Goal: Task Accomplishment & Management: Complete application form

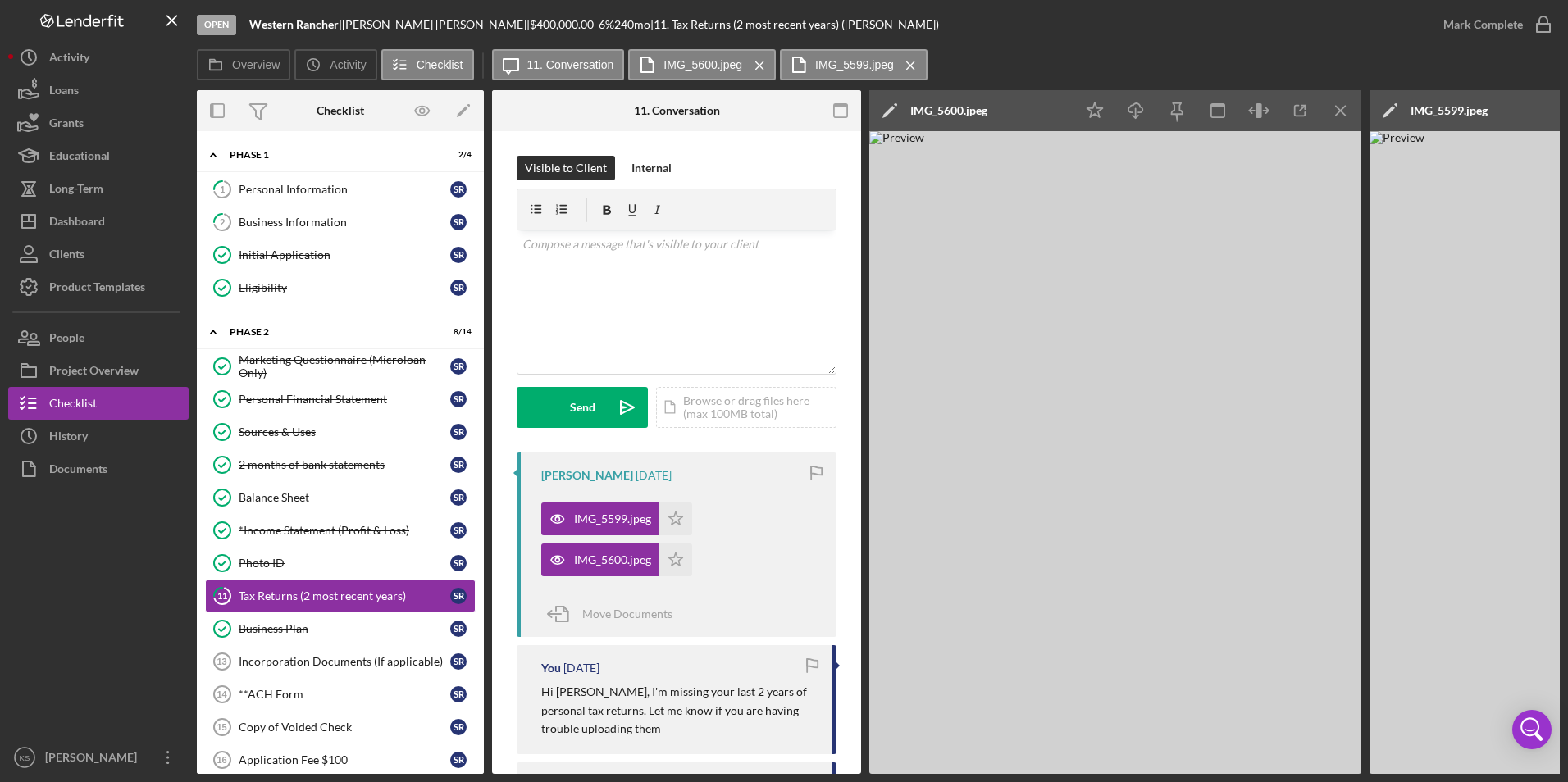
scroll to position [0, 302]
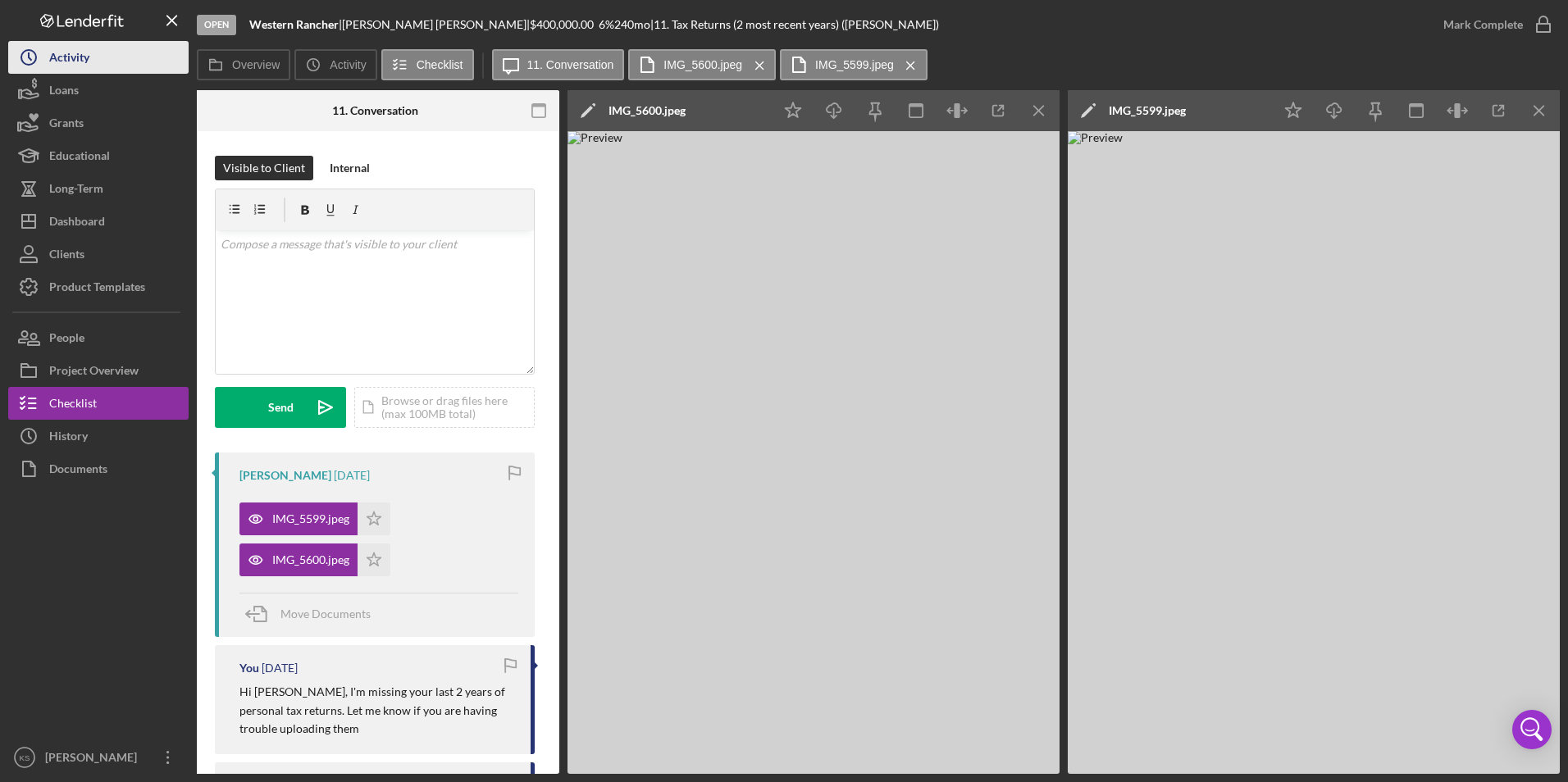
click at [55, 60] on div "Activity" at bounding box center [69, 59] width 40 height 37
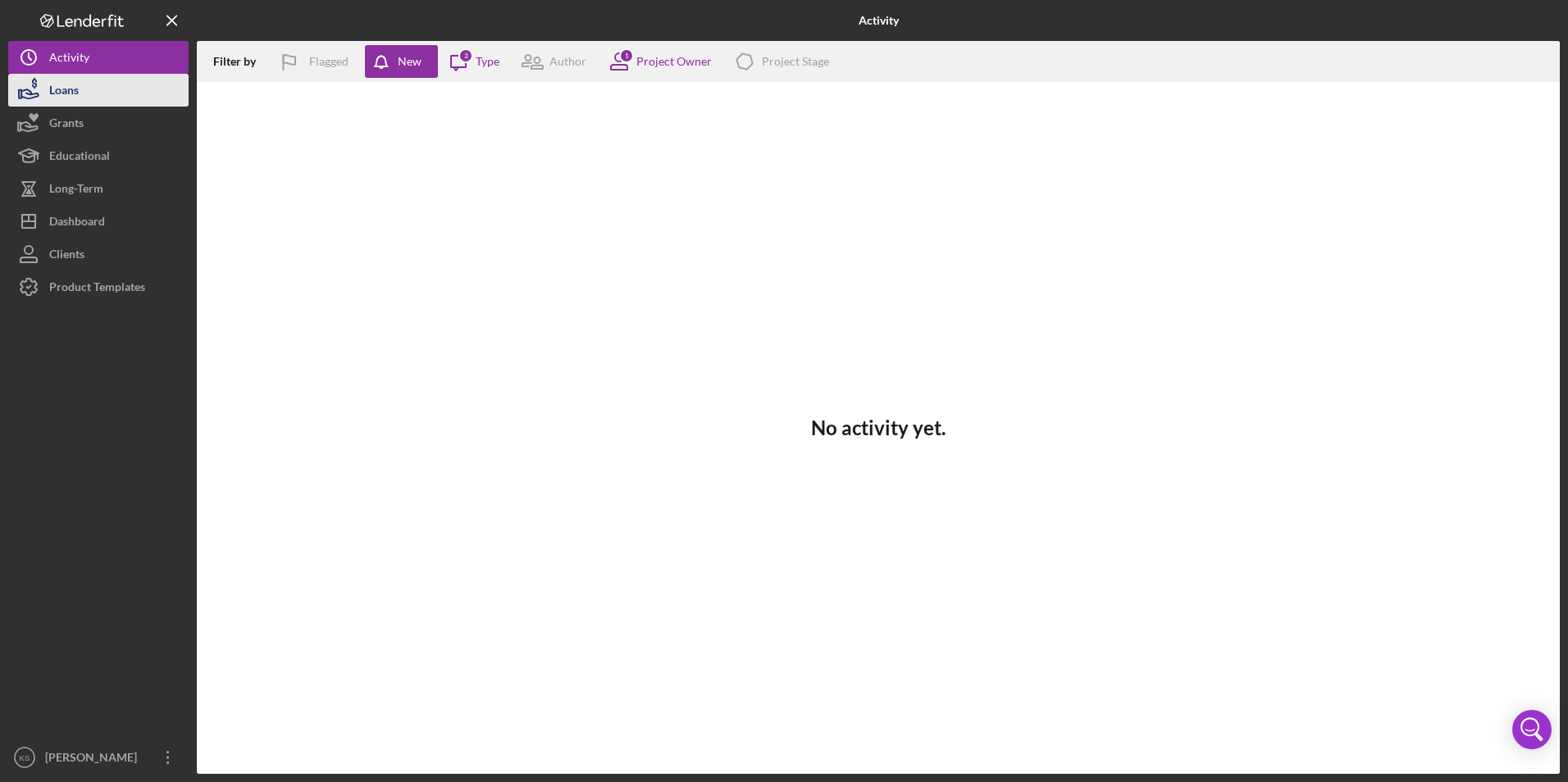
click at [100, 90] on button "Loans" at bounding box center [97, 91] width 180 height 33
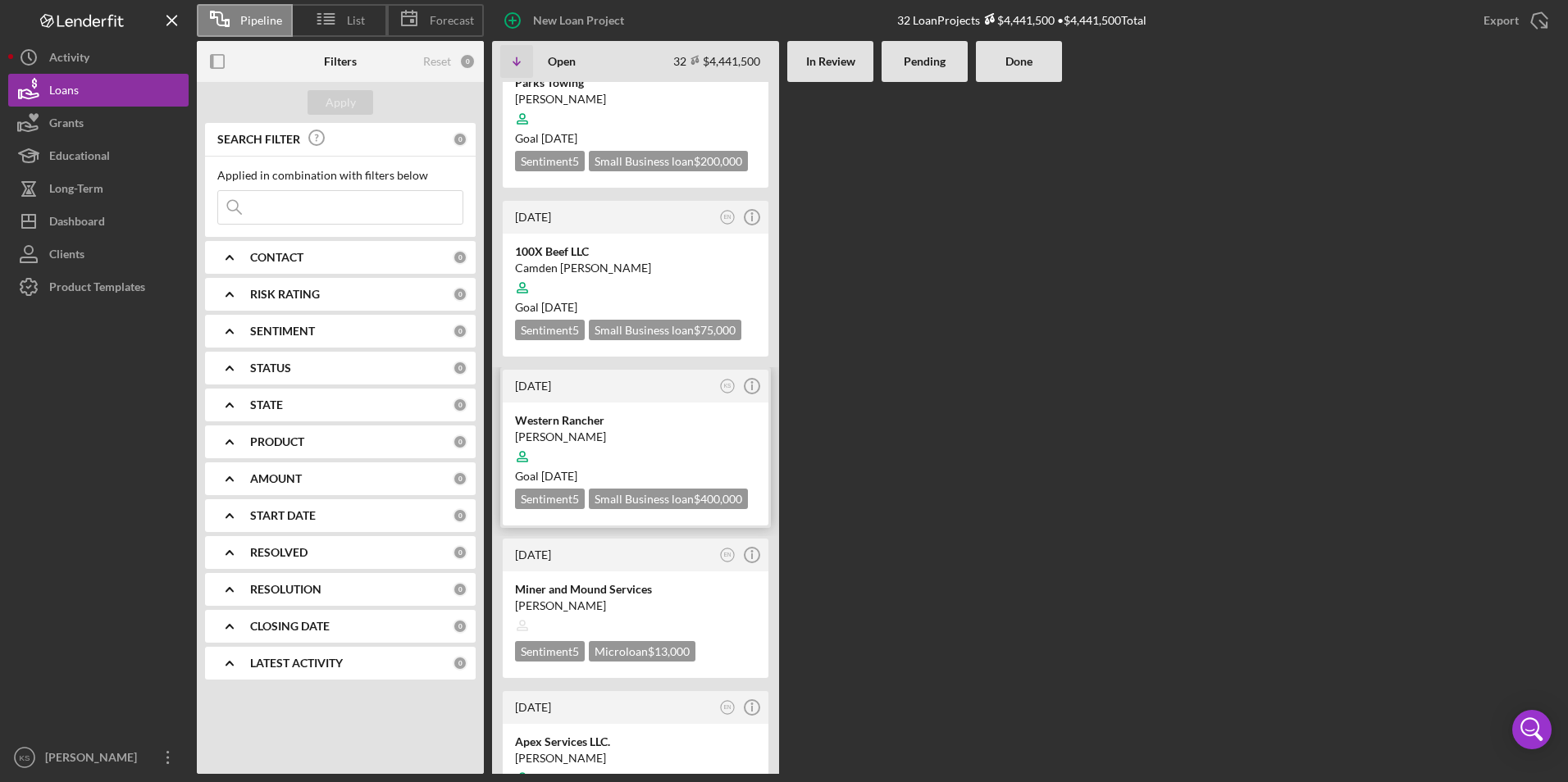
scroll to position [82, 0]
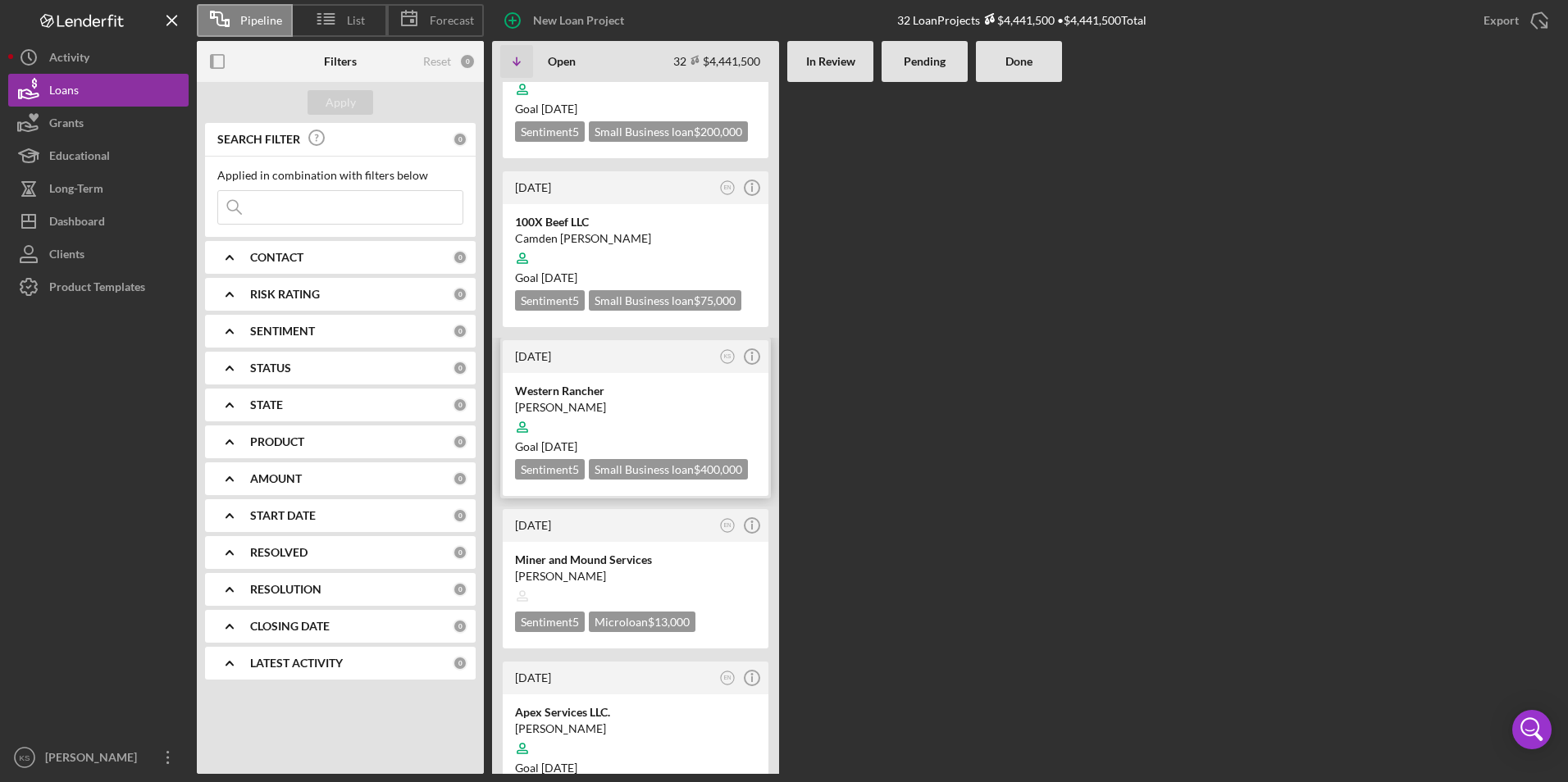
click at [588, 413] on div at bounding box center [636, 428] width 242 height 31
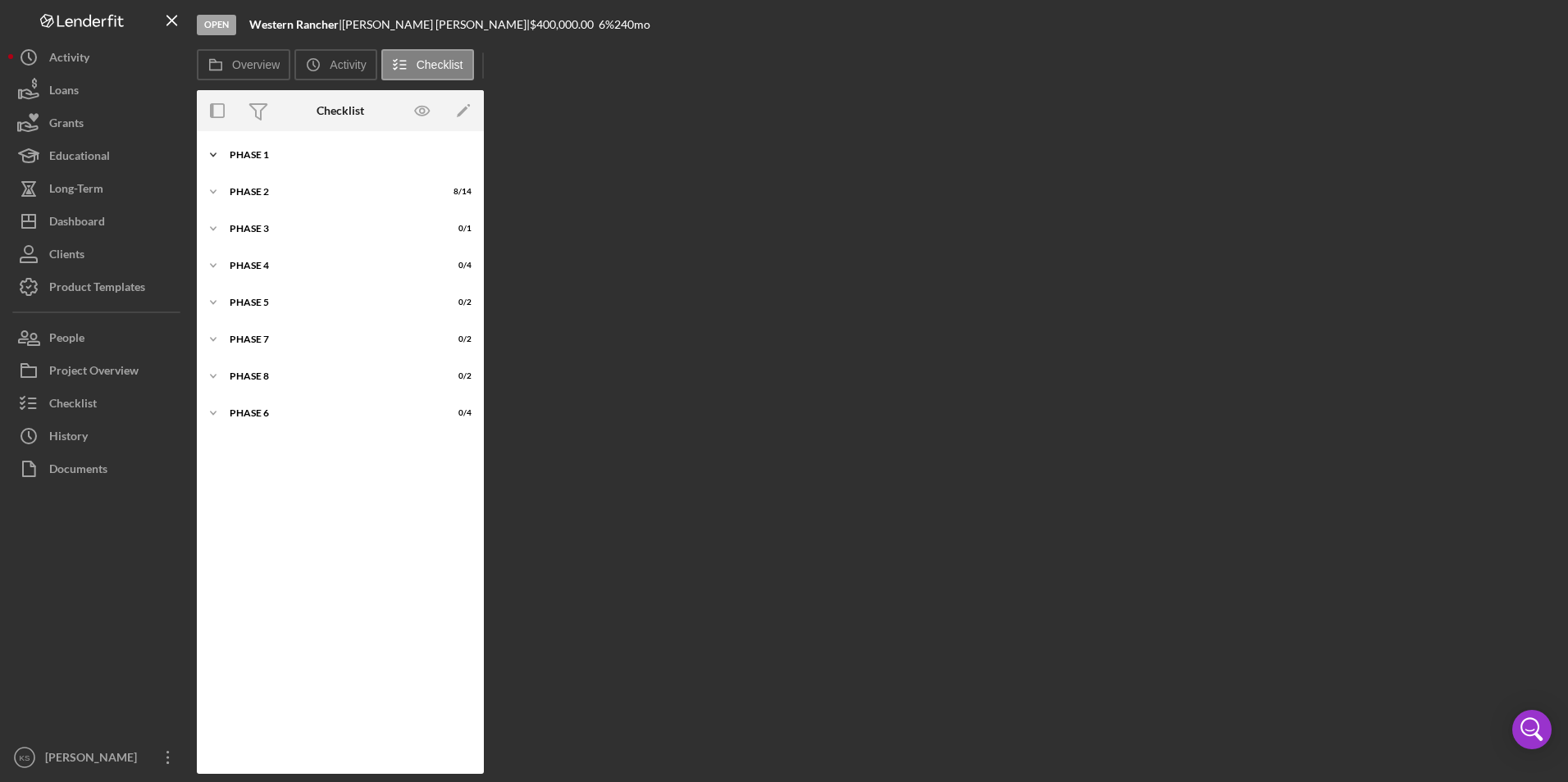
click at [270, 152] on div "Phase 1" at bounding box center [347, 155] width 234 height 10
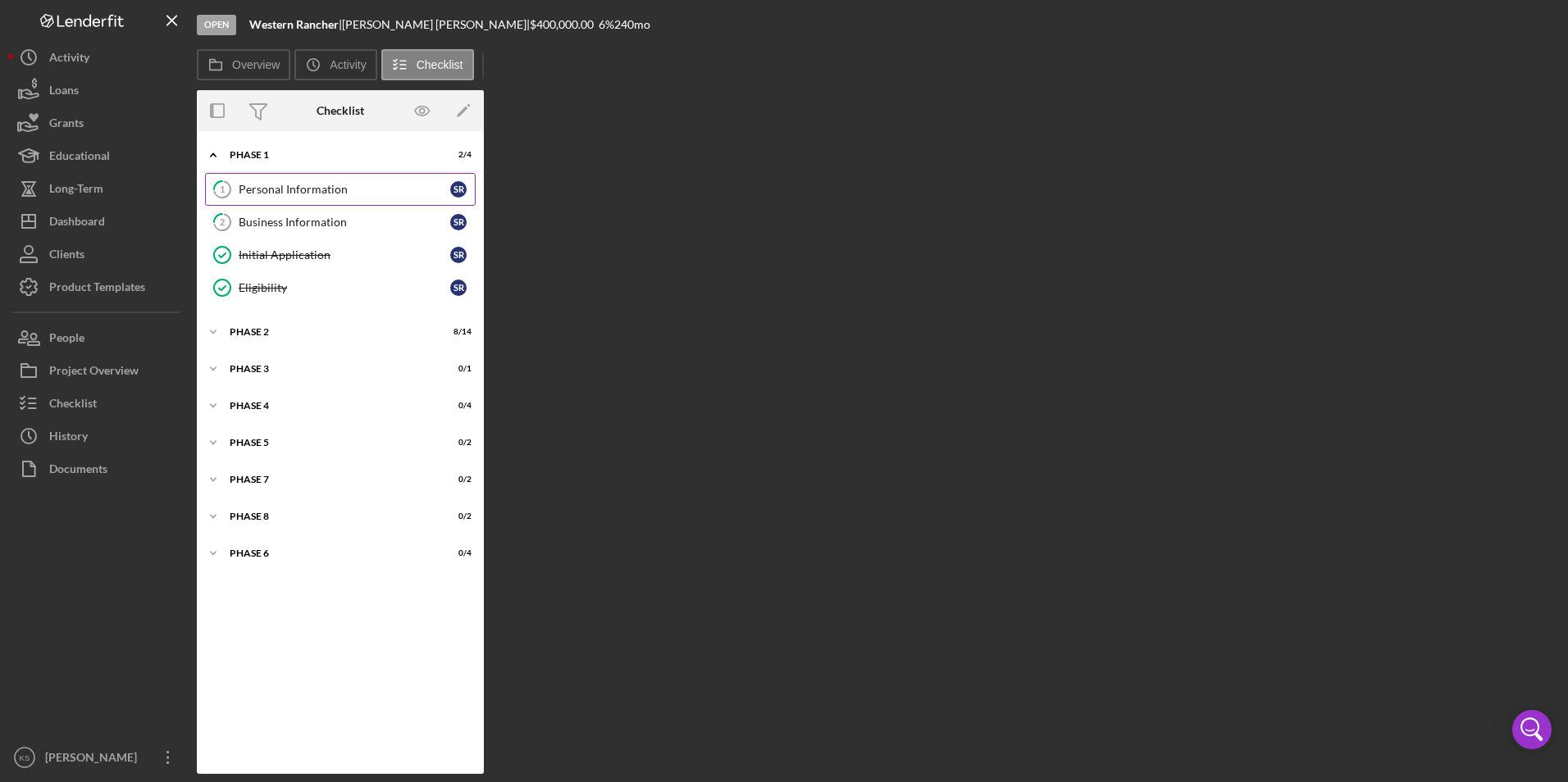
click at [287, 191] on div "Personal Information" at bounding box center [344, 189] width 211 height 13
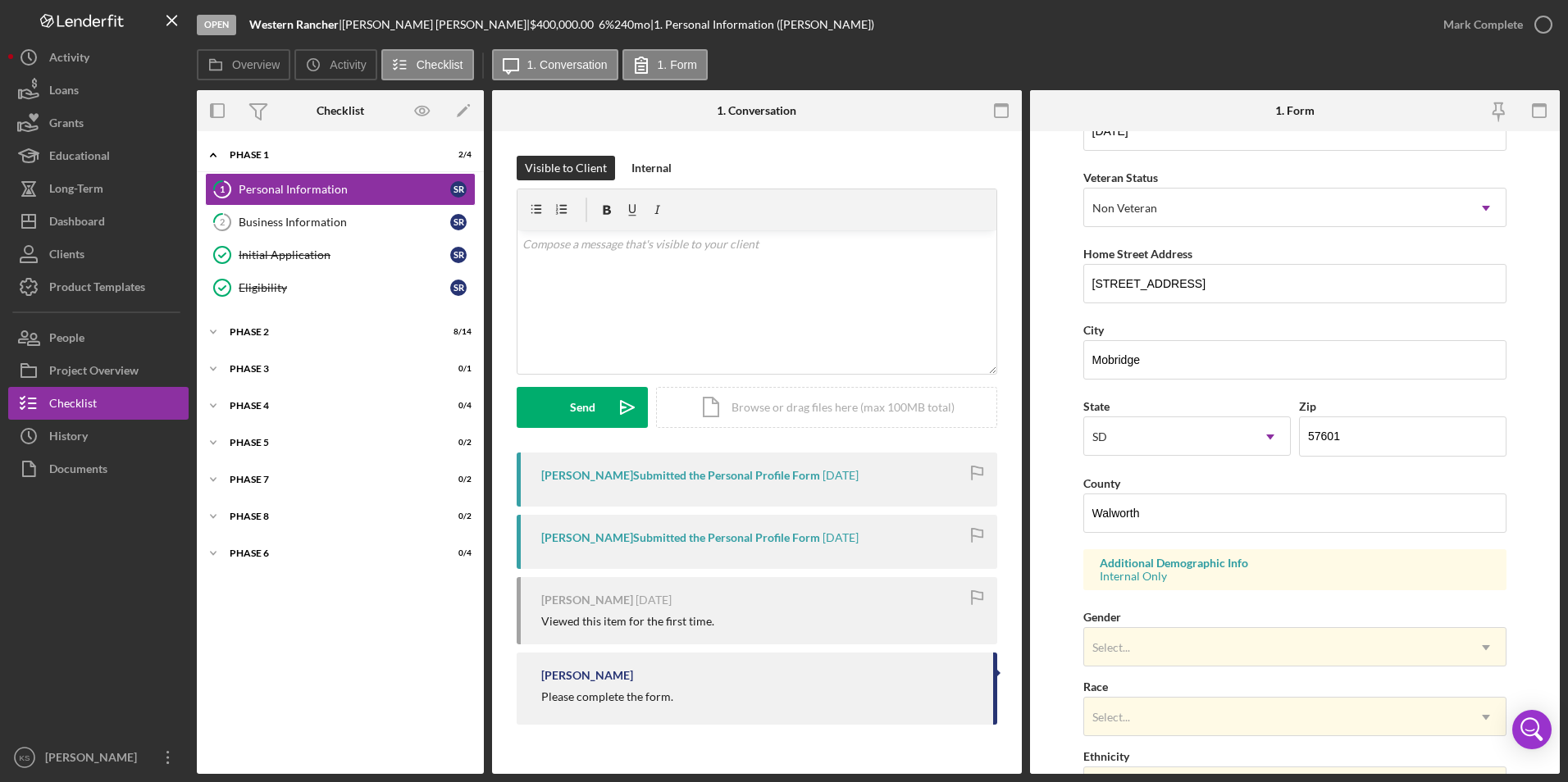
scroll to position [410, 0]
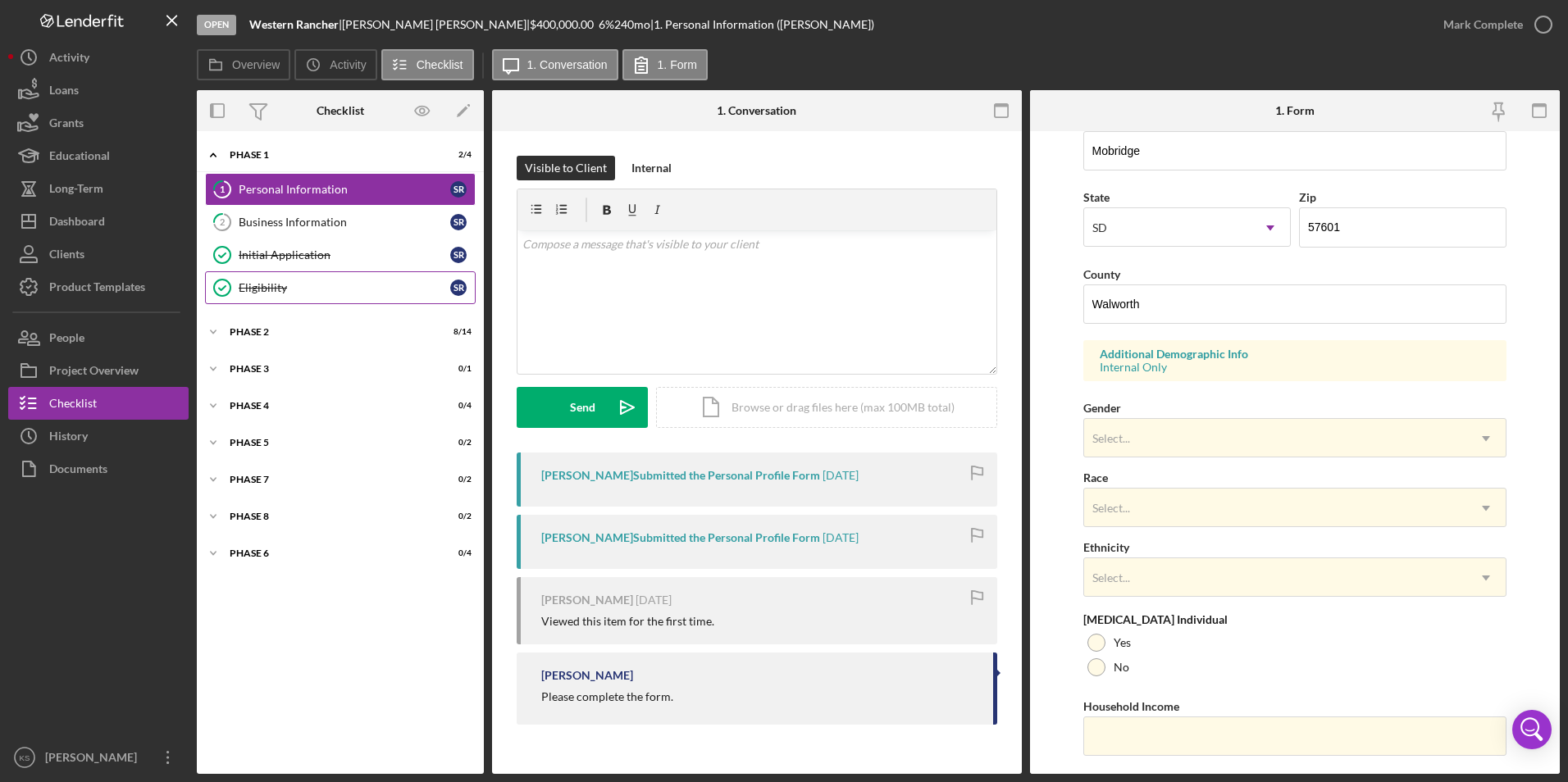
click at [269, 293] on div "Eligibility" at bounding box center [344, 287] width 211 height 13
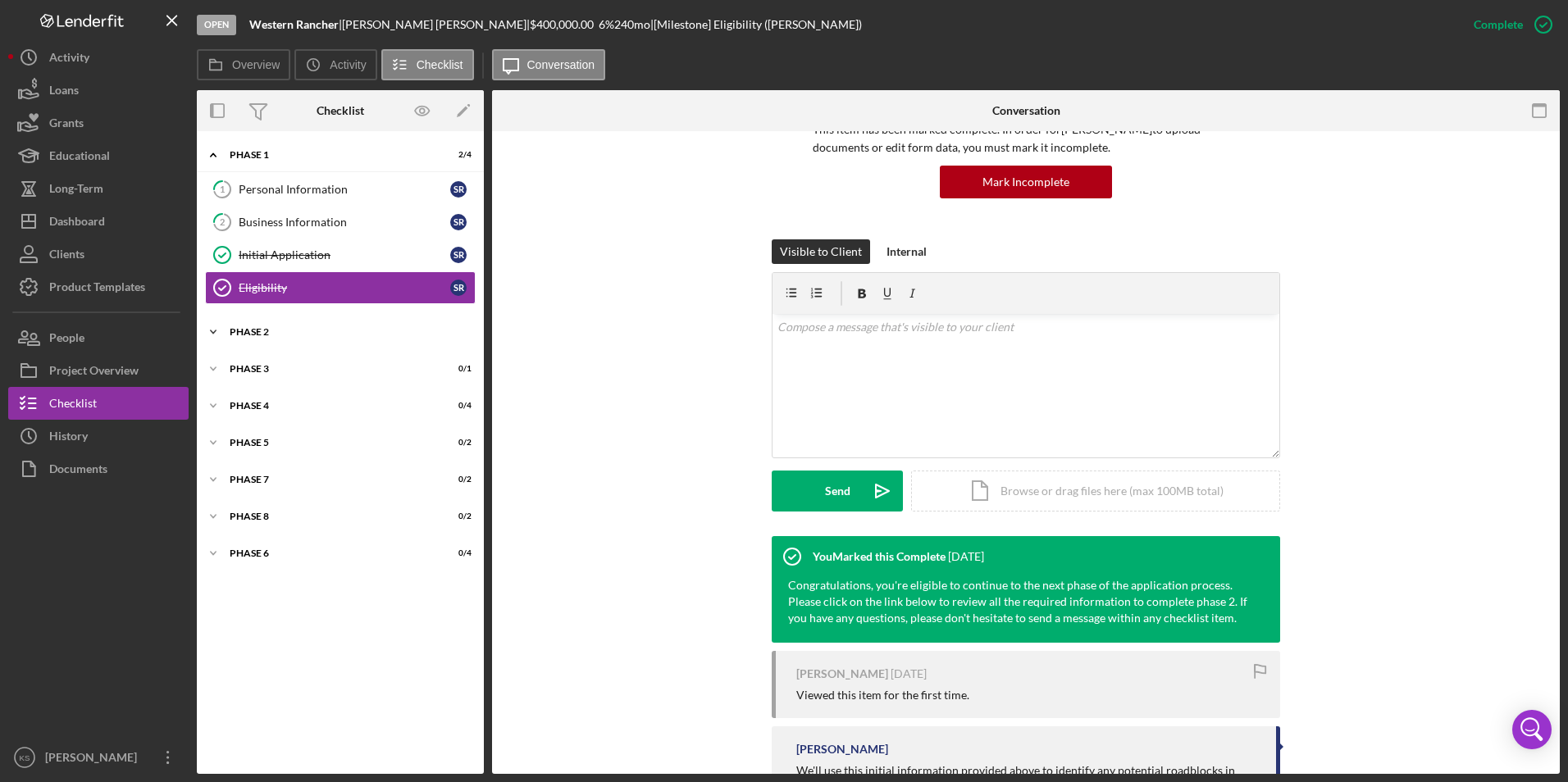
scroll to position [140, 0]
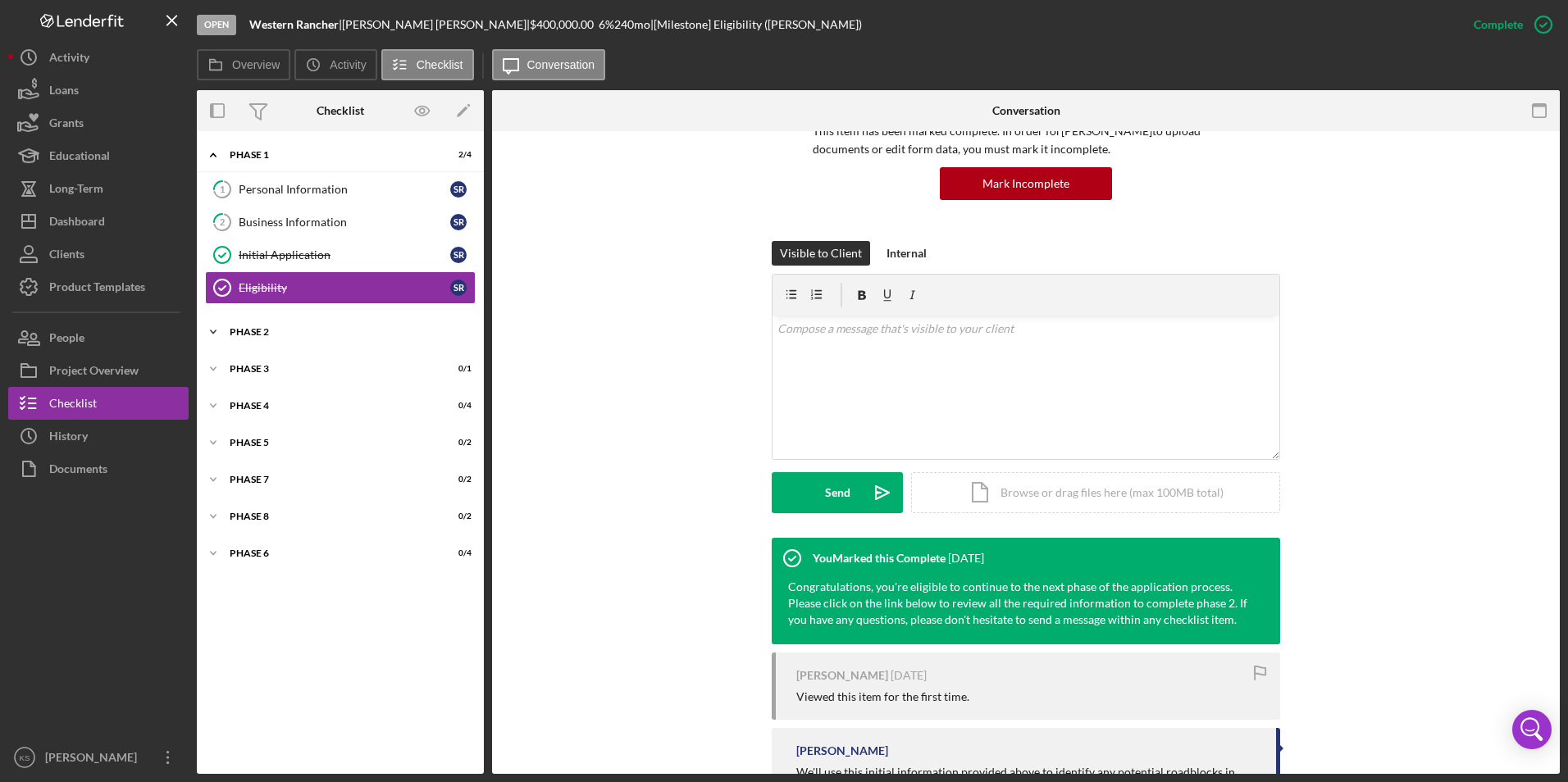
click at [329, 338] on div "Icon/Expander Phase 2 8 / 14" at bounding box center [340, 332] width 287 height 33
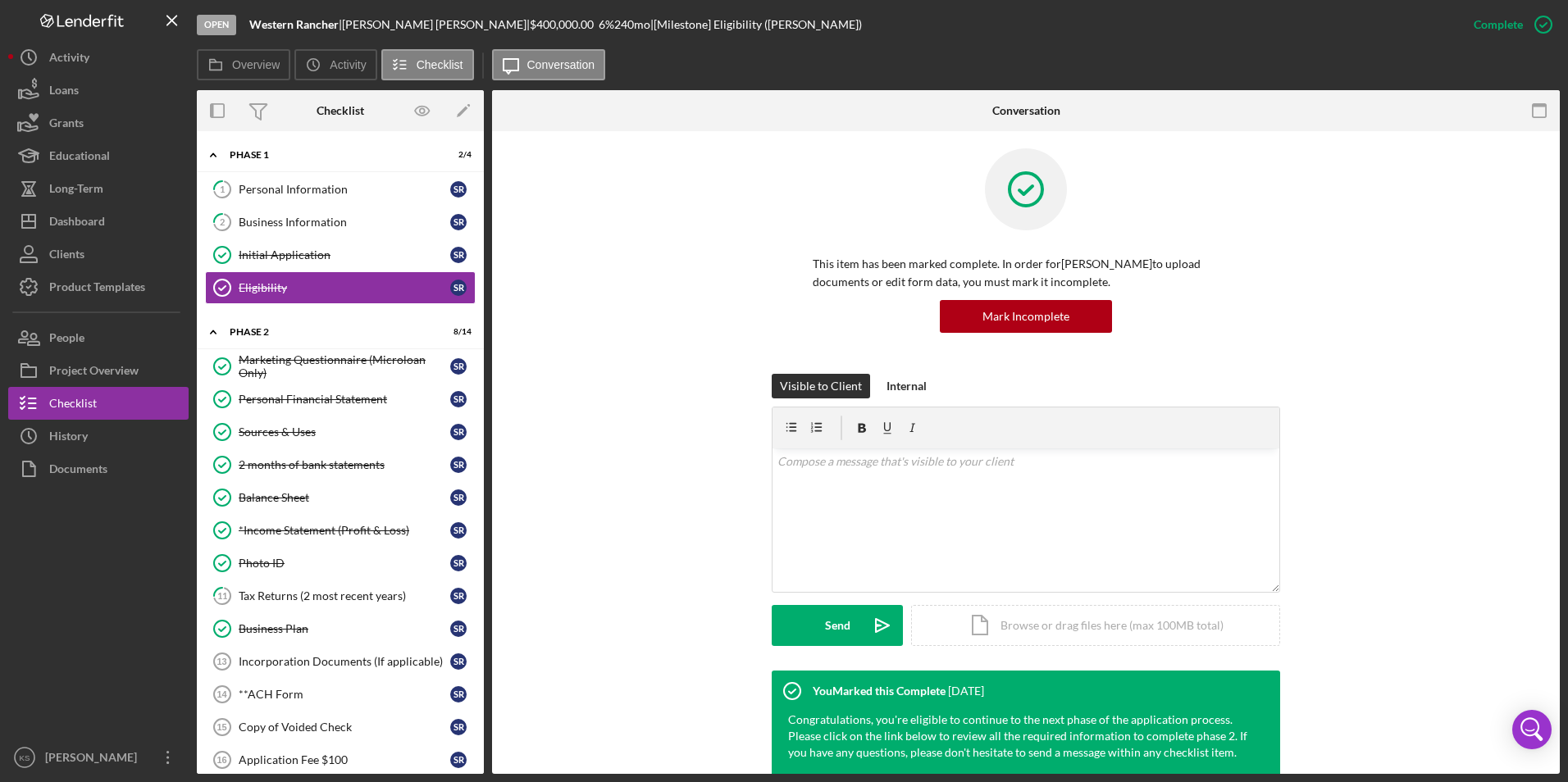
scroll to position [0, 0]
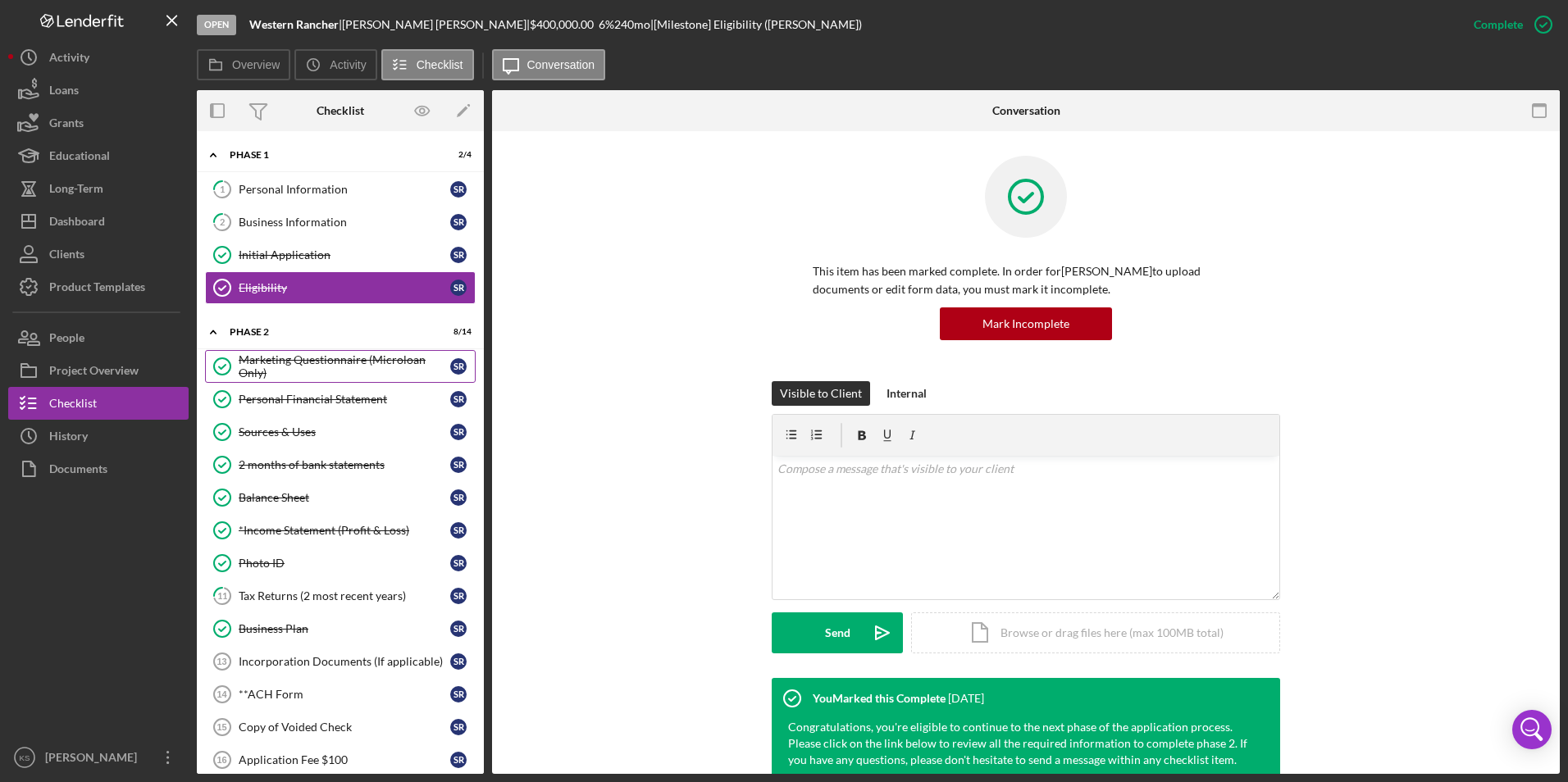
click at [323, 356] on div "Marketing Questionnaire (Microloan Only)" at bounding box center [344, 366] width 211 height 26
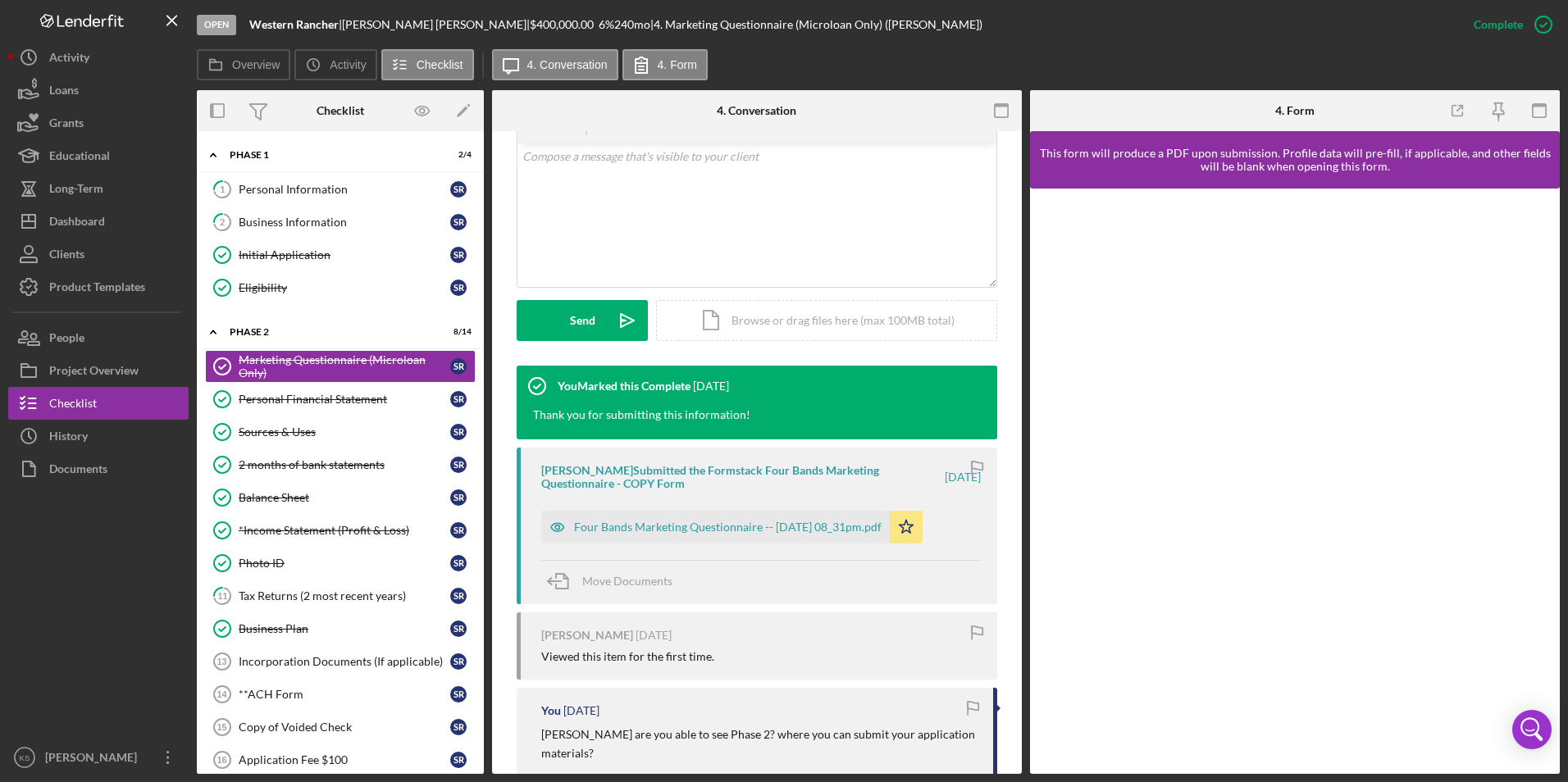
scroll to position [425, 0]
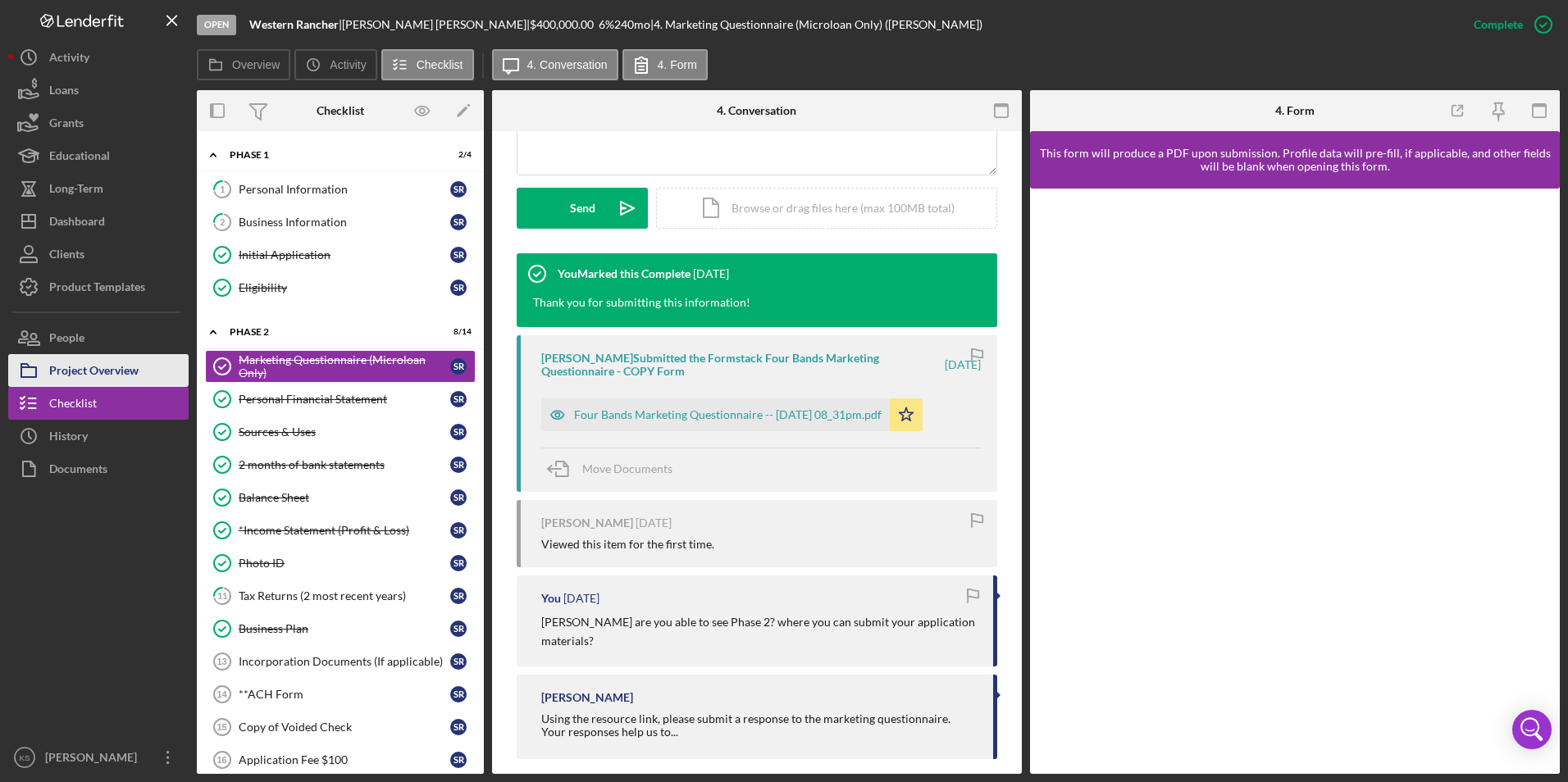
click at [110, 372] on div "Project Overview" at bounding box center [94, 373] width 90 height 37
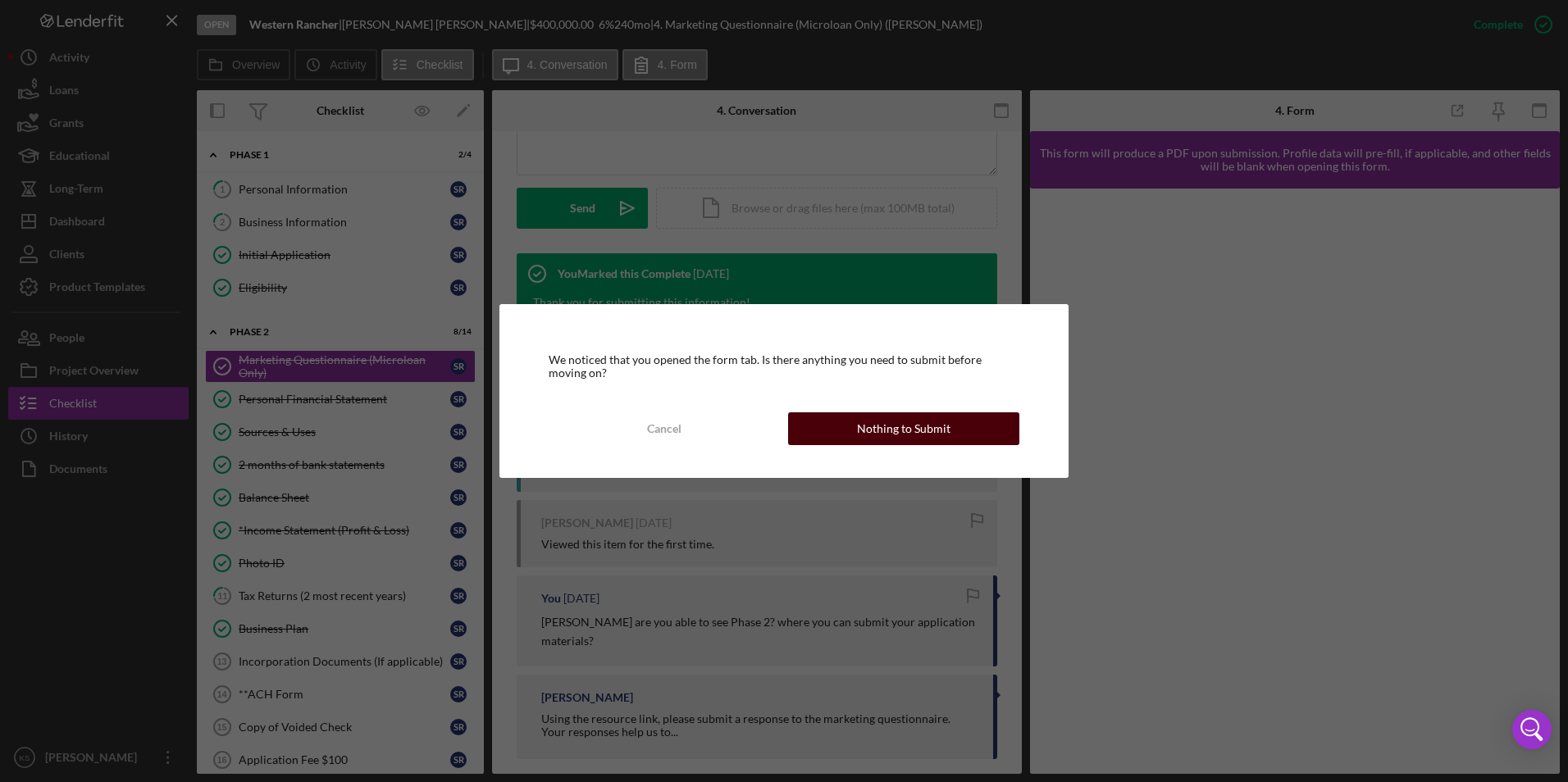
click at [833, 428] on button "Nothing to Submit" at bounding box center [903, 429] width 231 height 33
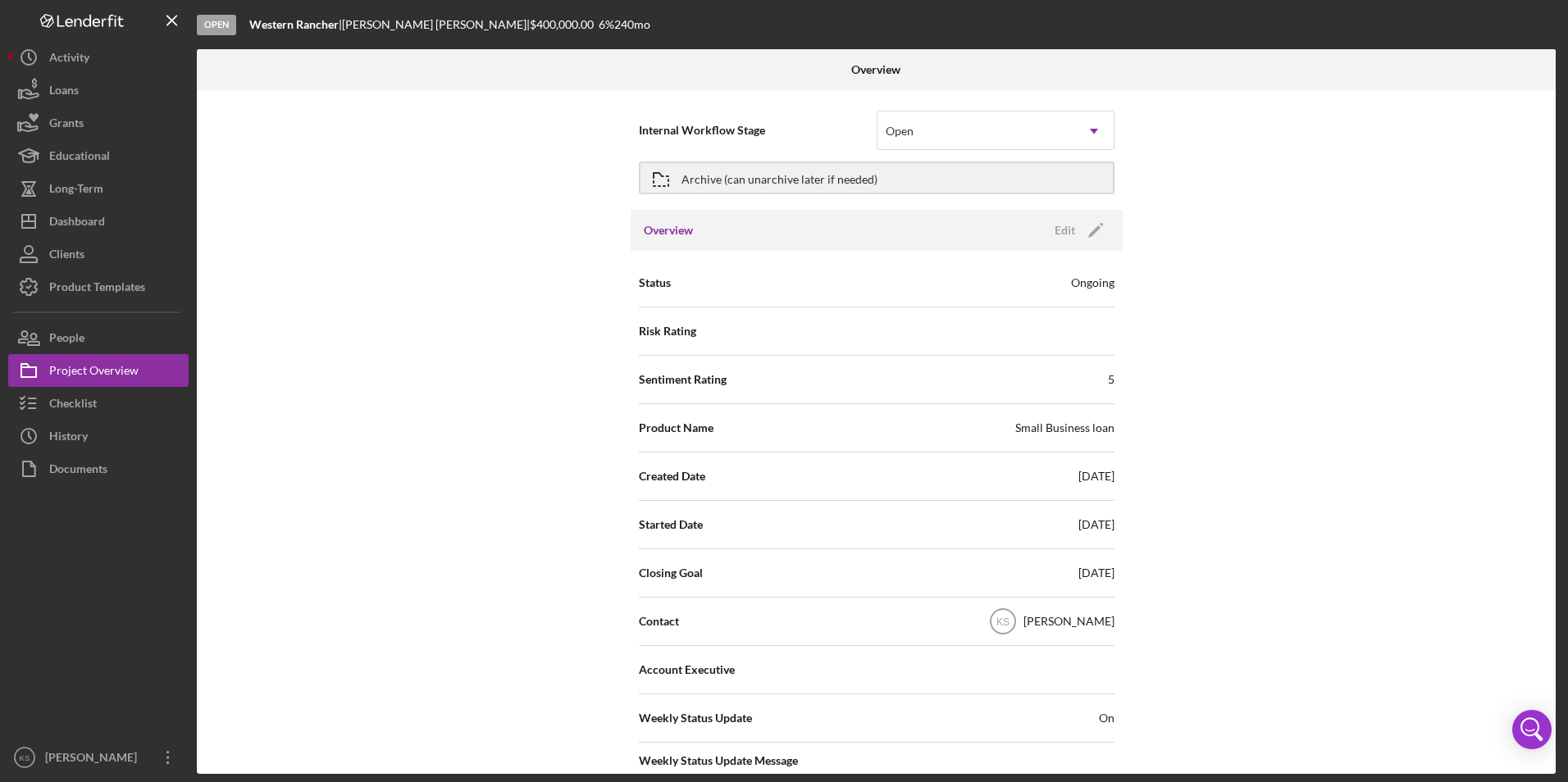
click at [413, 655] on div "Internal Workflow Stage Open Icon/Dropdown Arrow Archive (can unarchive later i…" at bounding box center [876, 432] width 1359 height 684
